Goal: Complete application form

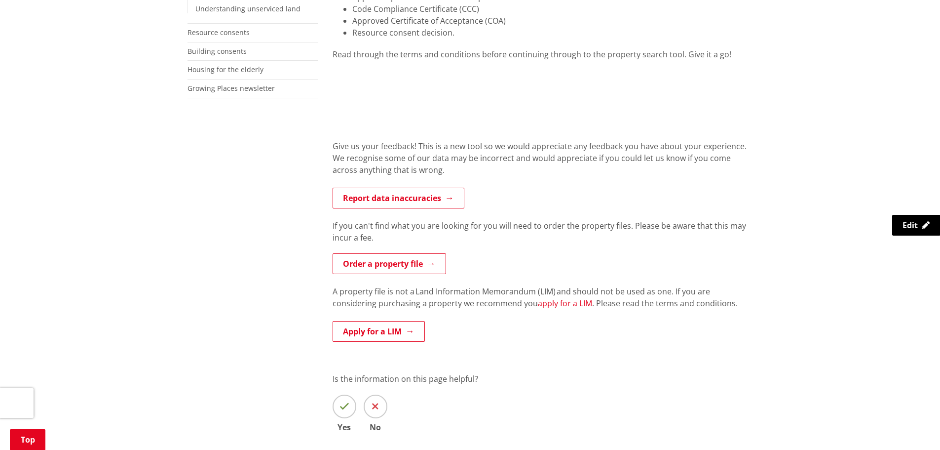
scroll to position [296, 0]
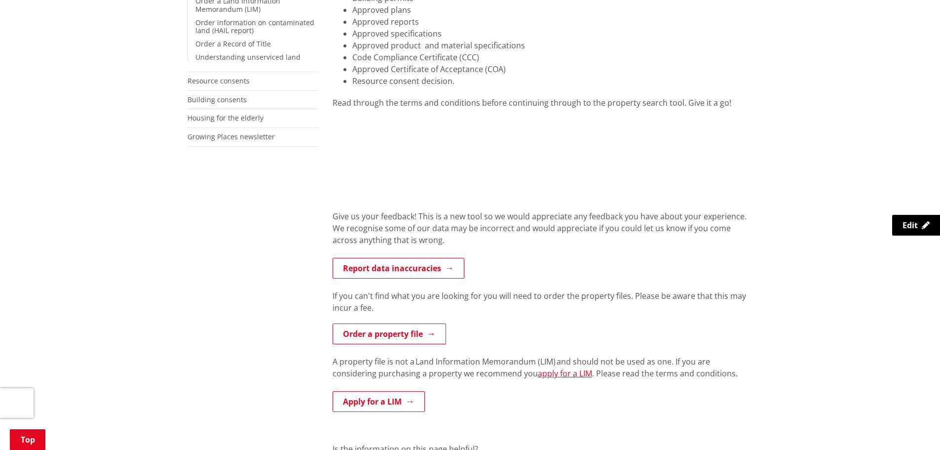
click at [196, 234] on div "More from this section Consents, building and property Property and land inform…" at bounding box center [470, 233] width 581 height 660
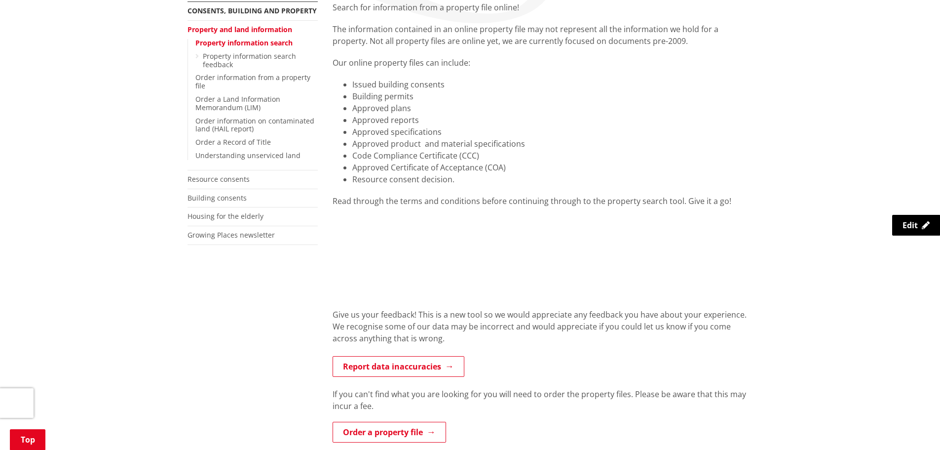
scroll to position [197, 0]
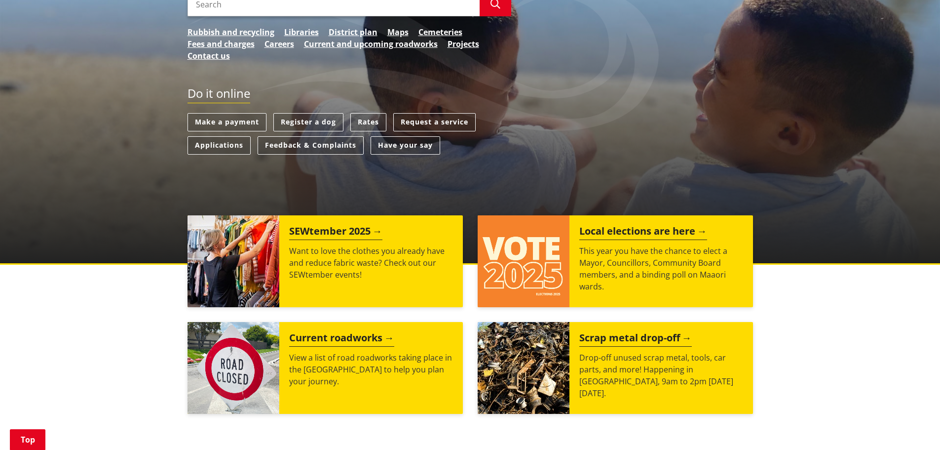
scroll to position [148, 0]
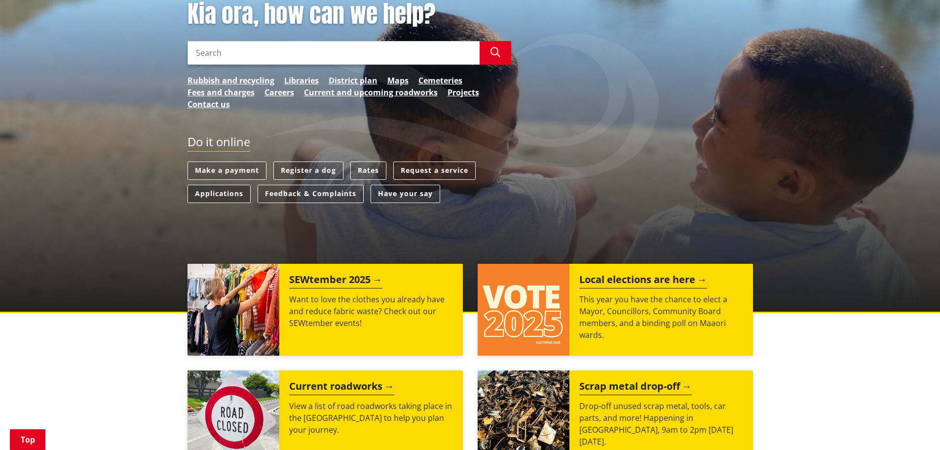
click at [233, 197] on link "Applications" at bounding box center [219, 194] width 63 height 18
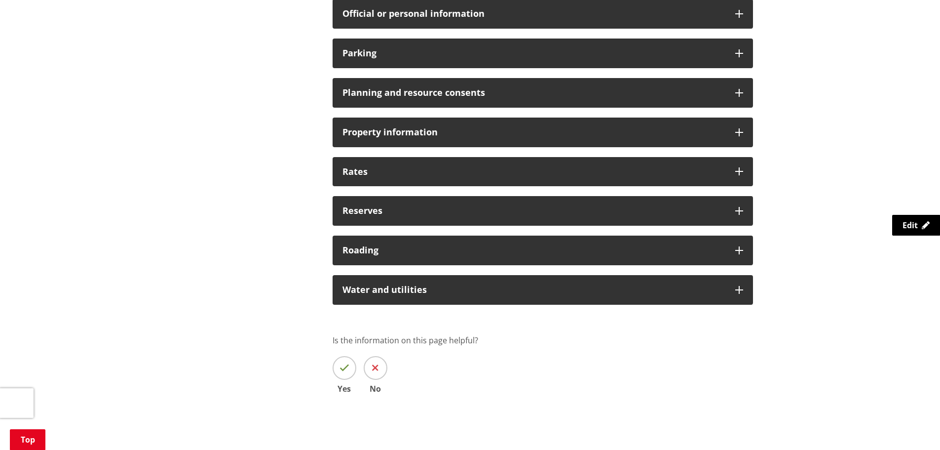
scroll to position [741, 0]
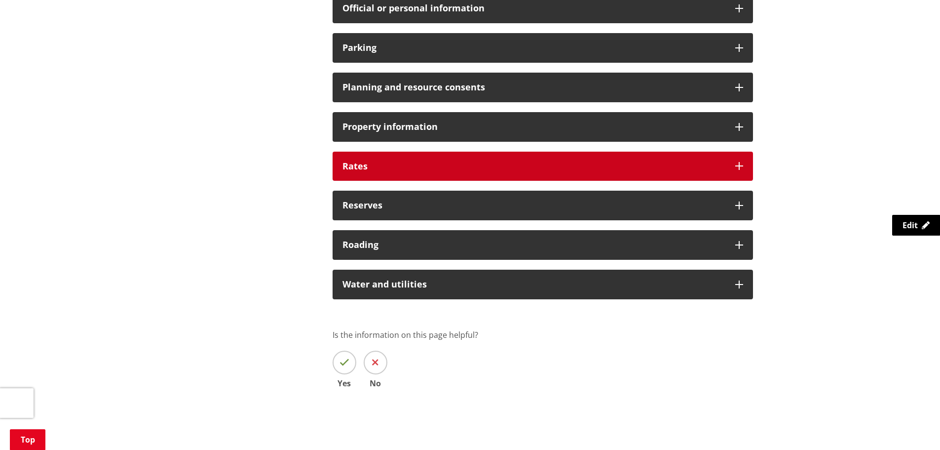
click at [367, 166] on h3 "Rates" at bounding box center [534, 166] width 383 height 10
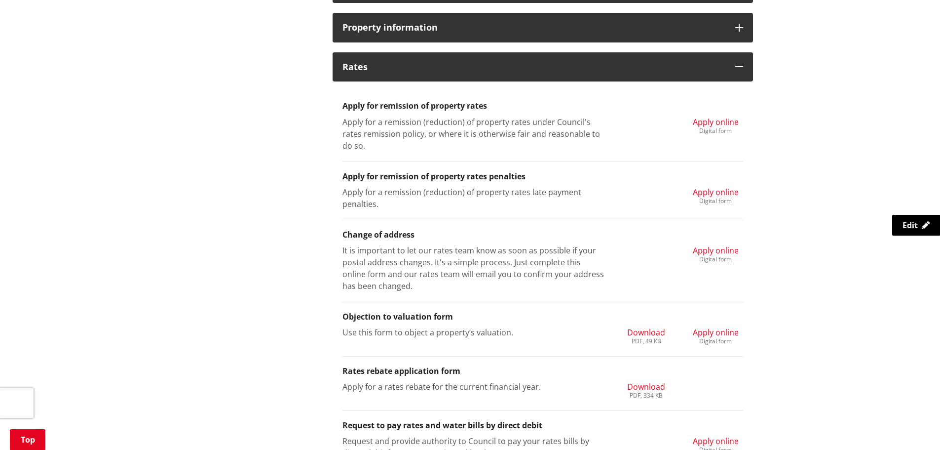
scroll to position [839, 0]
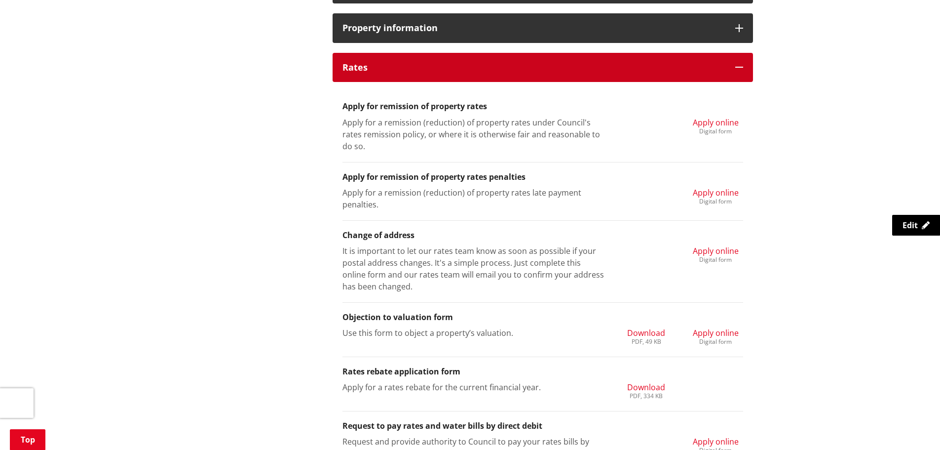
click at [351, 70] on h3 "Rates" at bounding box center [534, 68] width 383 height 10
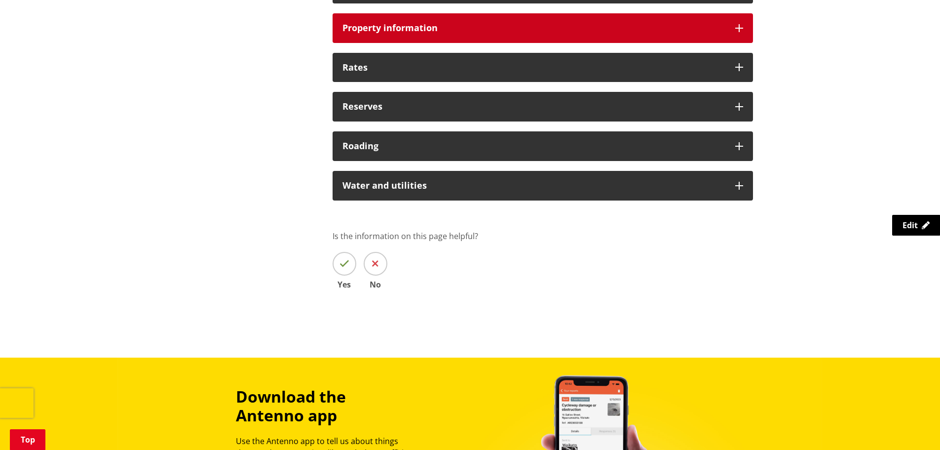
click at [381, 38] on div "Property information" at bounding box center [543, 28] width 421 height 30
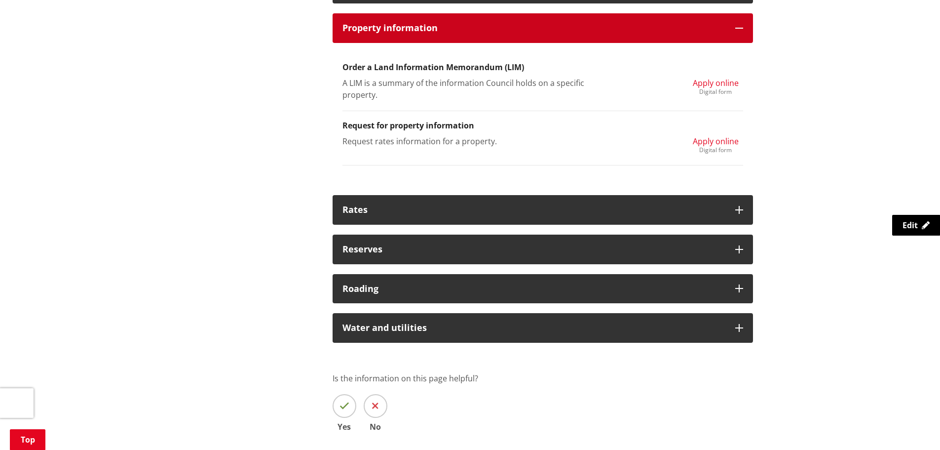
click at [349, 26] on h3 "Property information" at bounding box center [534, 28] width 383 height 10
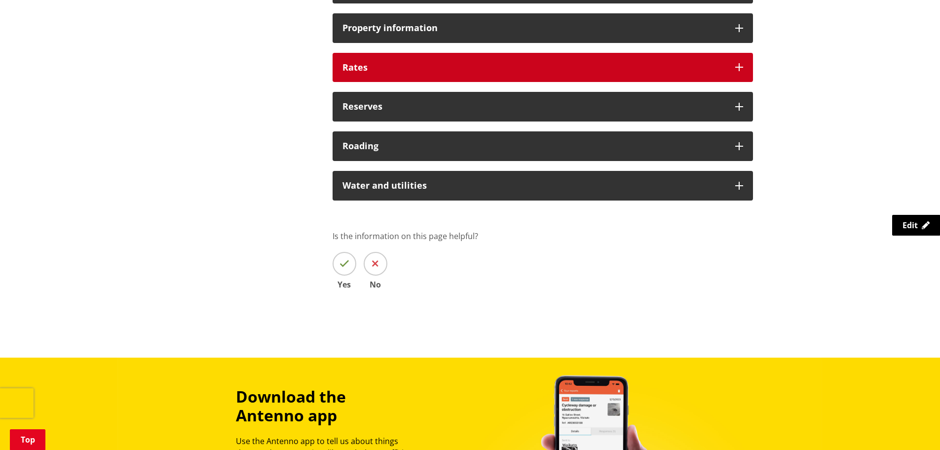
click at [369, 69] on h3 "Rates" at bounding box center [534, 68] width 383 height 10
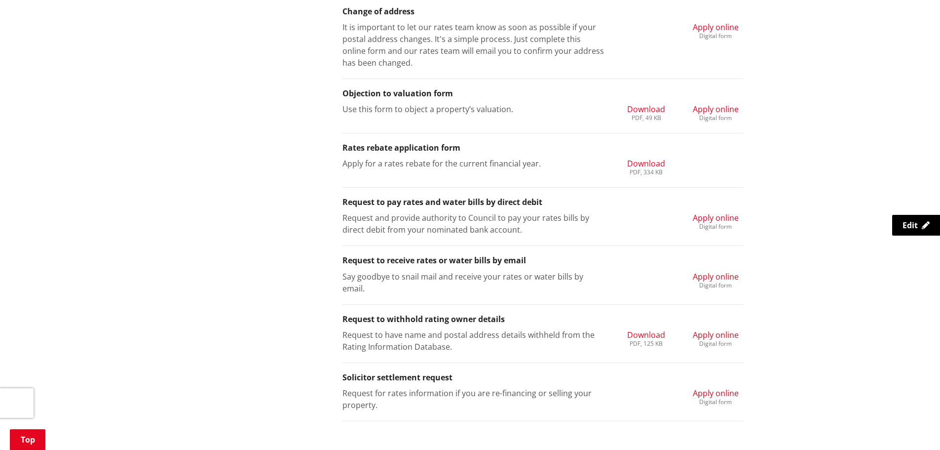
scroll to position [1086, 0]
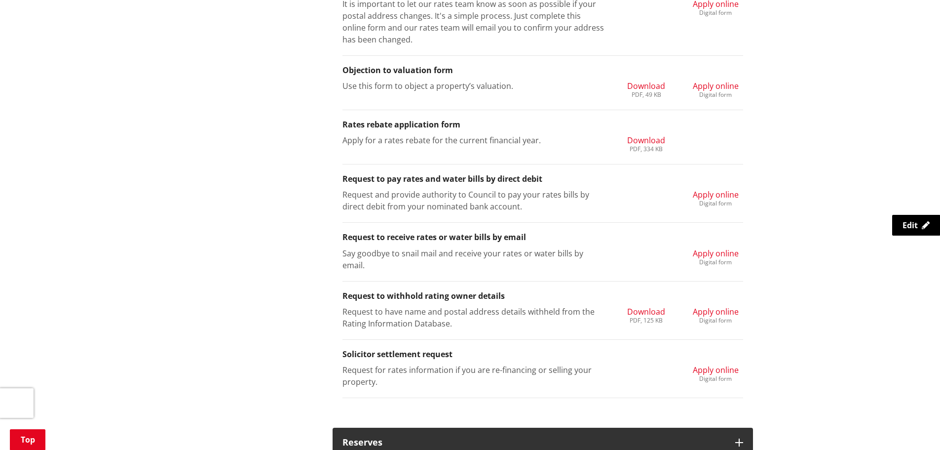
click at [717, 307] on span "Apply online" at bounding box center [716, 311] width 46 height 11
